Goal: Register for event/course

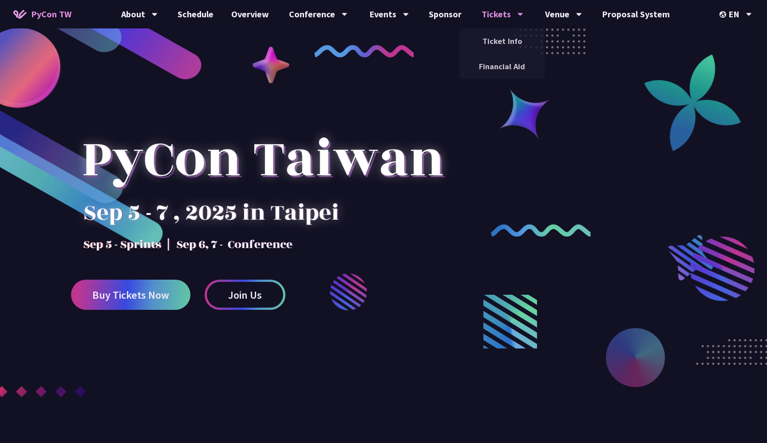
click at [158, 20] on div "Tickets" at bounding box center [139, 14] width 36 height 28
click at [498, 38] on link "Ticket Info" at bounding box center [501, 41] width 85 height 21
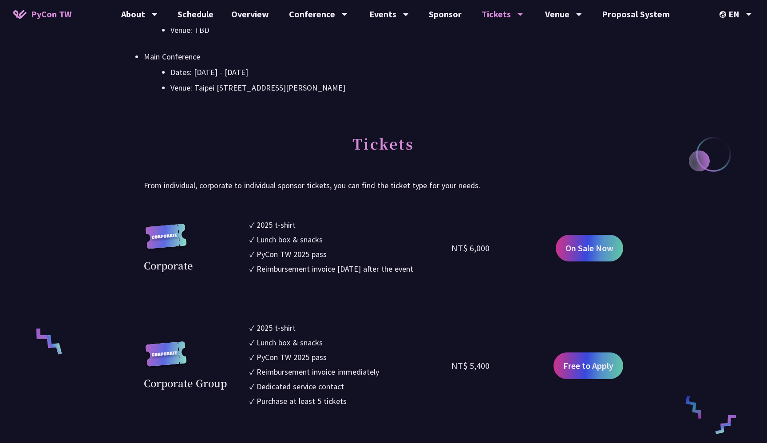
scroll to position [407, 0]
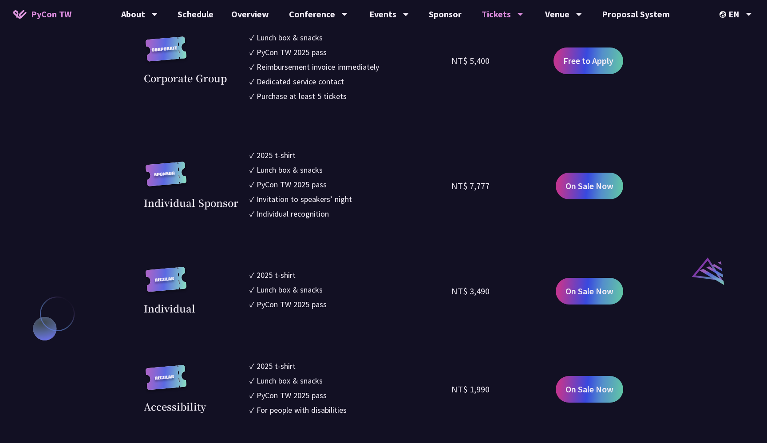
scroll to position [836, 0]
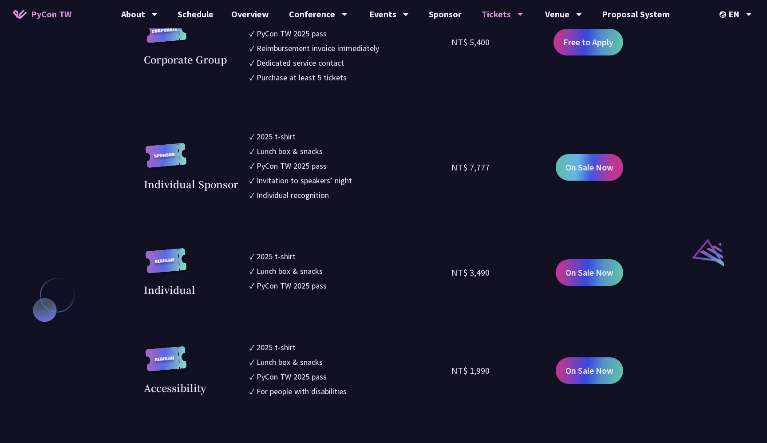
click at [601, 175] on link "On Sale Now" at bounding box center [589, 167] width 67 height 27
drag, startPoint x: 252, startPoint y: 129, endPoint x: 290, endPoint y: 135, distance: 38.7
click at [290, 135] on section "Corporate ✓ 2025 t-shirt ✓ Lunch box & snacks ✓ PyCon TW 2025 pass ✓ Reimbursem…" at bounding box center [383, 193] width 479 height 597
click at [326, 172] on ul "✓ 2025 t-shirt ✓ Lunch box & snacks ✓ PyCon TW 2025 pass ✓ Invitation to speake…" at bounding box center [350, 166] width 202 height 73
click at [337, 182] on div "Invitation to speakers’ night" at bounding box center [304, 180] width 95 height 12
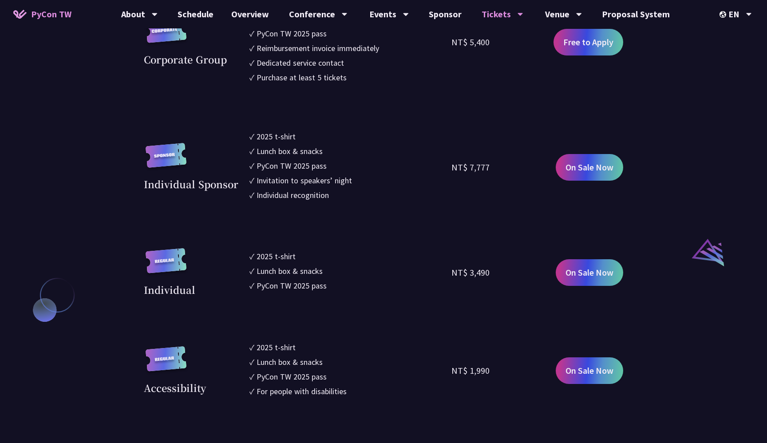
click at [337, 182] on div "Invitation to speakers’ night" at bounding box center [304, 180] width 95 height 12
click at [291, 196] on div "Individual recognition" at bounding box center [293, 195] width 72 height 12
click at [306, 191] on div "Individual recognition" at bounding box center [293, 195] width 72 height 12
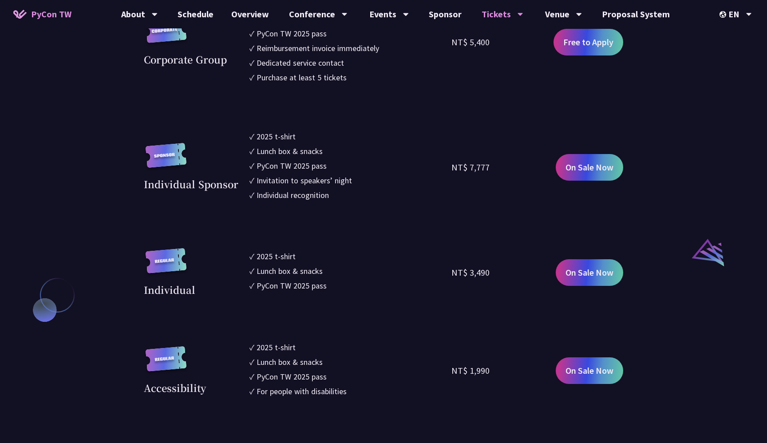
click at [306, 191] on div "Individual recognition" at bounding box center [293, 195] width 72 height 12
click at [300, 178] on div at bounding box center [300, 178] width 0 height 0
